Goal: Transaction & Acquisition: Purchase product/service

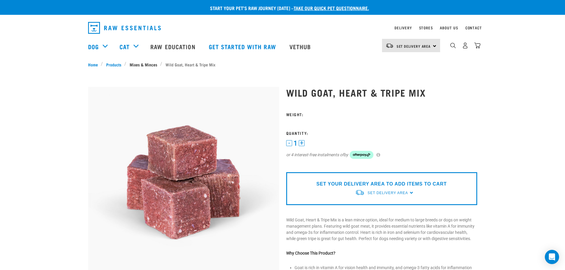
click at [150, 64] on link "Mixes & Minces" at bounding box center [143, 64] width 34 height 6
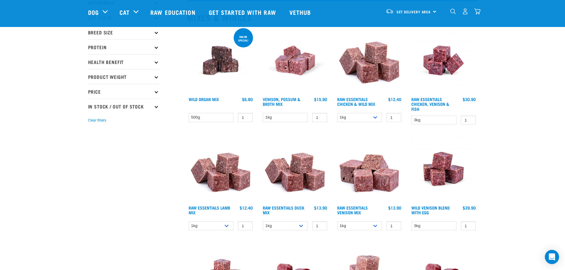
scroll to position [59, 0]
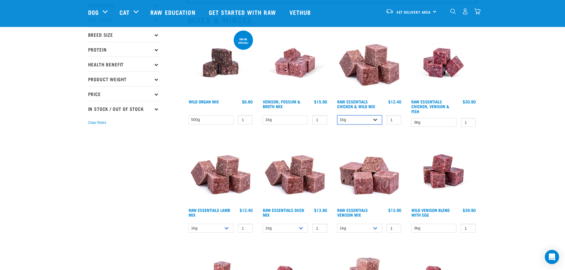
click at [375, 119] on select "1kg 3kg Bulk (10kg)" at bounding box center [359, 119] width 45 height 9
click at [337, 115] on select "1kg 3kg Bulk (10kg)" at bounding box center [359, 119] width 45 height 9
click at [374, 117] on select "1kg 3kg Bulk (10kg)" at bounding box center [359, 119] width 45 height 9
click at [337, 115] on select "1kg 3kg Bulk (10kg)" at bounding box center [359, 119] width 45 height 9
click at [376, 120] on select "1kg 3kg Bulk (10kg)" at bounding box center [359, 119] width 45 height 9
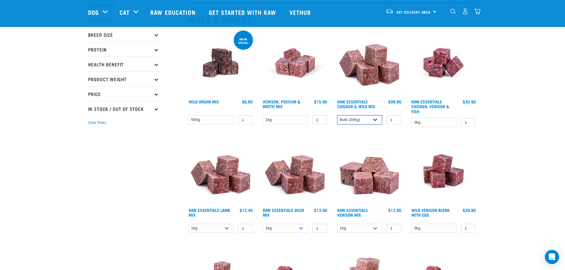
click at [337, 115] on select "1kg 3kg Bulk (10kg)" at bounding box center [359, 119] width 45 height 9
click at [378, 118] on select "1kg 3kg Bulk (10kg)" at bounding box center [359, 119] width 45 height 9
select select "14881"
click at [337, 115] on select "1kg 3kg Bulk (10kg)" at bounding box center [359, 119] width 45 height 9
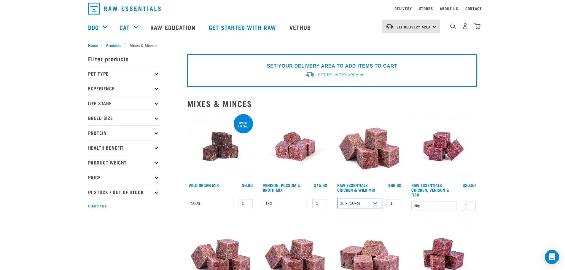
scroll to position [30, 0]
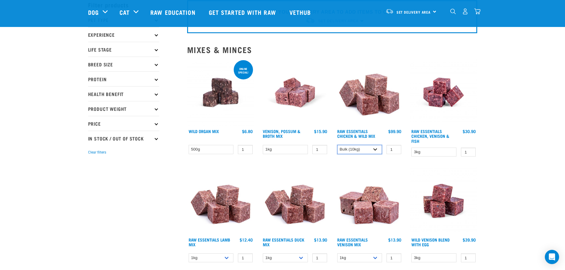
click at [376, 149] on select "1kg 3kg Bulk (10kg)" at bounding box center [359, 149] width 45 height 9
click at [403, 170] on div "Raw Essentials Venison Mix 1 0 100 0 100 0 100" at bounding box center [369, 217] width 74 height 106
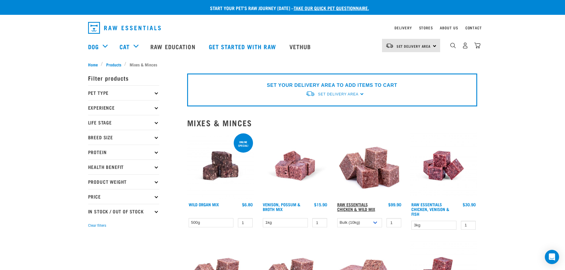
click at [360, 206] on link "Raw Essentials Chicken & Wild Mix" at bounding box center [356, 206] width 38 height 7
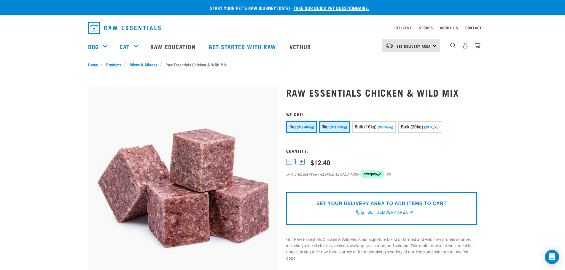
click at [337, 126] on span "($11.53/kg)" at bounding box center [338, 127] width 17 height 4
click at [301, 161] on button "+" at bounding box center [301, 162] width 6 height 6
click at [288, 162] on button "-" at bounding box center [289, 162] width 6 height 6
click at [434, 44] on div "Set Delivery Area North Island South Island" at bounding box center [411, 45] width 58 height 13
click at [420, 65] on link "[GEOGRAPHIC_DATA]" at bounding box center [410, 62] width 57 height 13
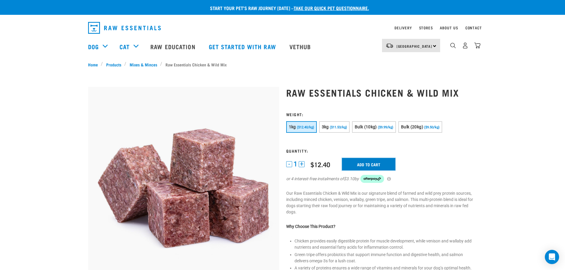
click at [367, 165] on input "Add to cart" at bounding box center [368, 164] width 53 height 12
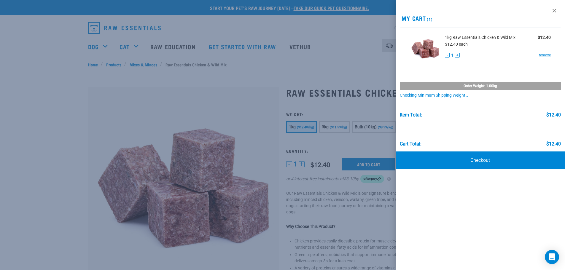
click at [366, 110] on div at bounding box center [282, 135] width 565 height 270
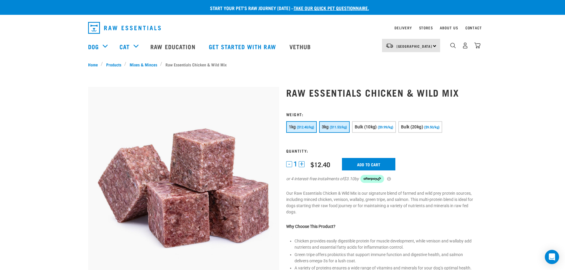
click at [335, 129] on span "($11.53/kg)" at bounding box center [338, 127] width 17 height 4
click at [362, 165] on input "Add to cart" at bounding box center [368, 164] width 53 height 12
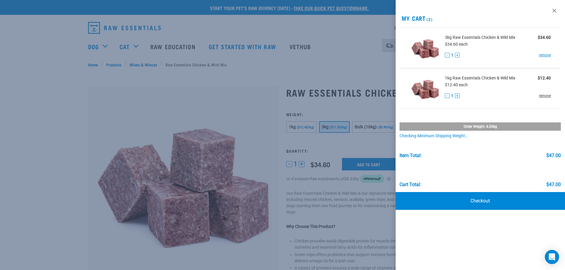
click at [547, 96] on link "remove" at bounding box center [545, 95] width 12 height 5
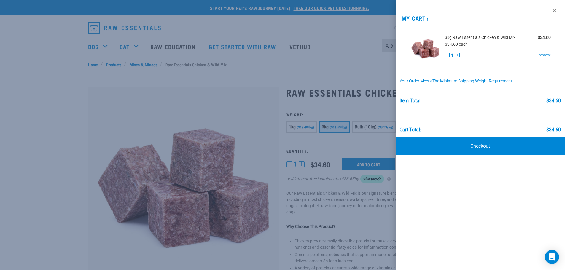
click at [487, 147] on link "Checkout" at bounding box center [480, 146] width 170 height 18
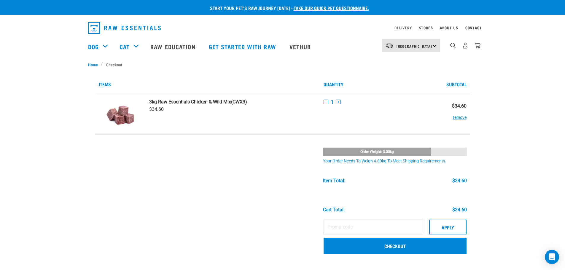
click at [182, 101] on strong "3kg Raw Essentials Chicken & Wild Mix" at bounding box center [190, 102] width 82 height 6
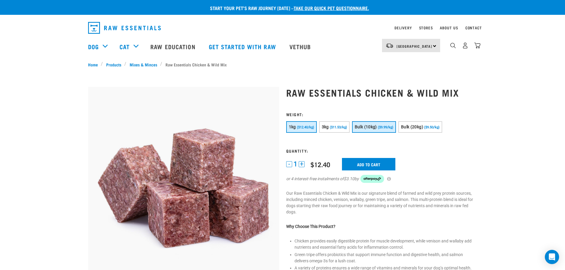
click at [376, 125] on span "Bulk (10kg)" at bounding box center [365, 126] width 22 height 5
click at [376, 164] on input "Add to cart" at bounding box center [368, 164] width 53 height 12
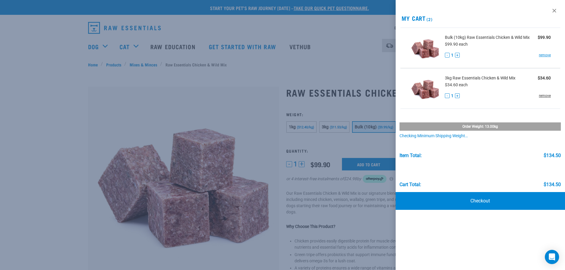
click at [544, 95] on link "remove" at bounding box center [545, 95] width 12 height 5
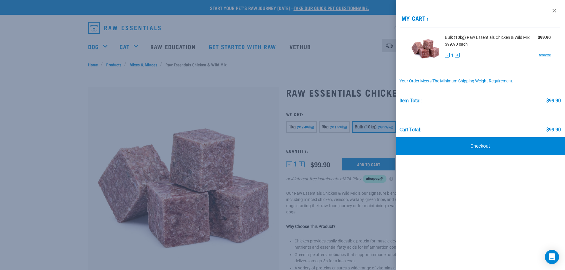
click at [484, 146] on link "Checkout" at bounding box center [480, 146] width 170 height 18
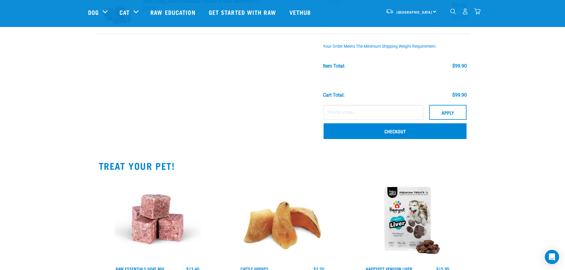
scroll to position [59, 0]
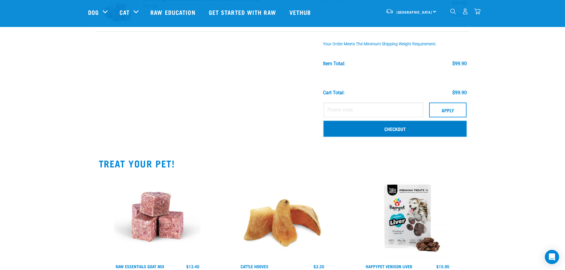
click at [383, 130] on link "Checkout" at bounding box center [394, 128] width 143 height 15
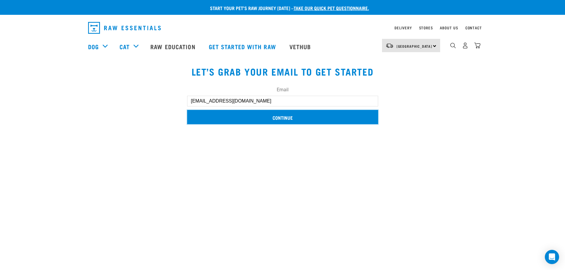
click at [275, 117] on input "Continue" at bounding box center [282, 117] width 191 height 14
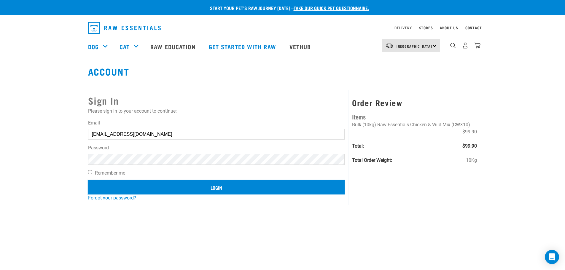
click at [212, 187] on input "Login" at bounding box center [216, 187] width 257 height 14
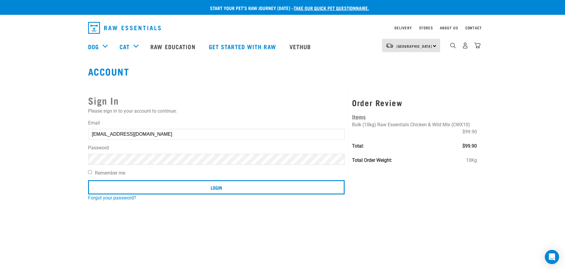
click at [14, 124] on button "delete" at bounding box center [11, 121] width 6 height 6
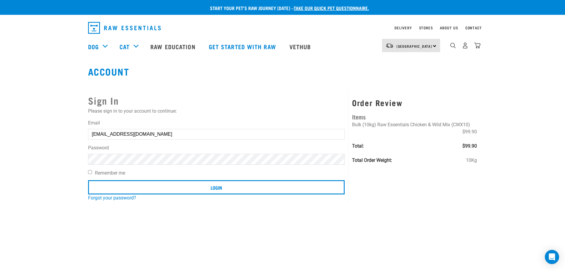
click at [88, 180] on input "Login" at bounding box center [216, 187] width 257 height 14
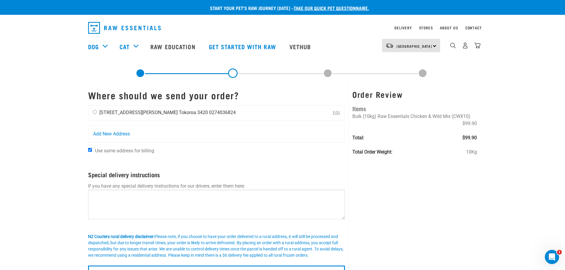
click at [94, 113] on input "radio" at bounding box center [95, 112] width 4 height 4
radio input "true"
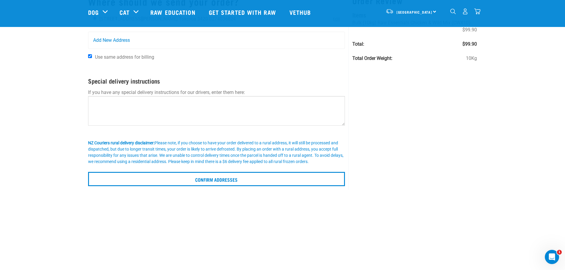
scroll to position [59, 0]
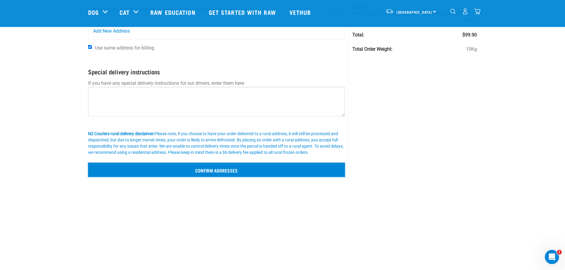
click at [229, 169] on input "Confirm addresses" at bounding box center [216, 170] width 257 height 14
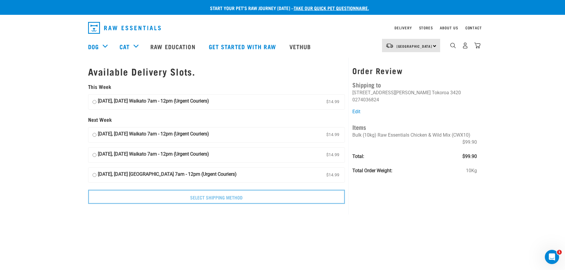
click at [94, 102] on input "17 October, Friday Waikato 7am - 12pm (Urgent Couriers) $14.99" at bounding box center [94, 102] width 4 height 9
radio input "true"
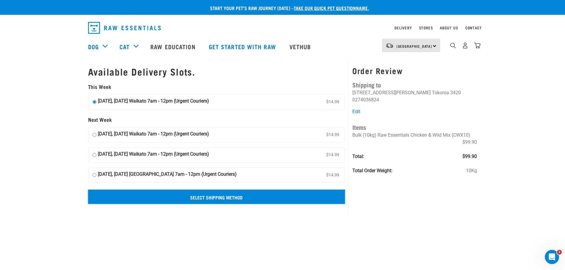
click at [247, 197] on input "Select Shipping Method" at bounding box center [216, 197] width 257 height 14
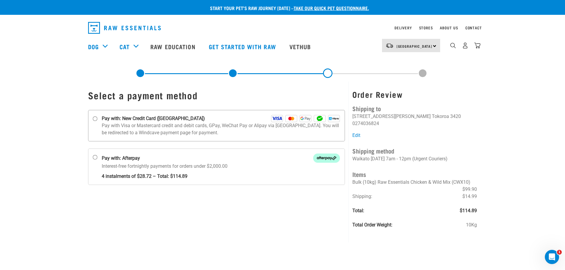
click at [95, 118] on input "Pay with: New Credit Card ([GEOGRAPHIC_DATA])" at bounding box center [94, 118] width 5 height 5
radio input "true"
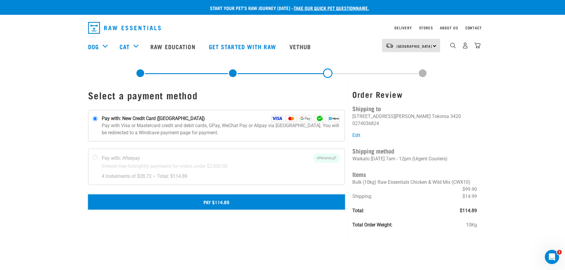
click at [236, 205] on button "Pay $114.89" at bounding box center [216, 201] width 257 height 15
